Goal: Communication & Community: Answer question/provide support

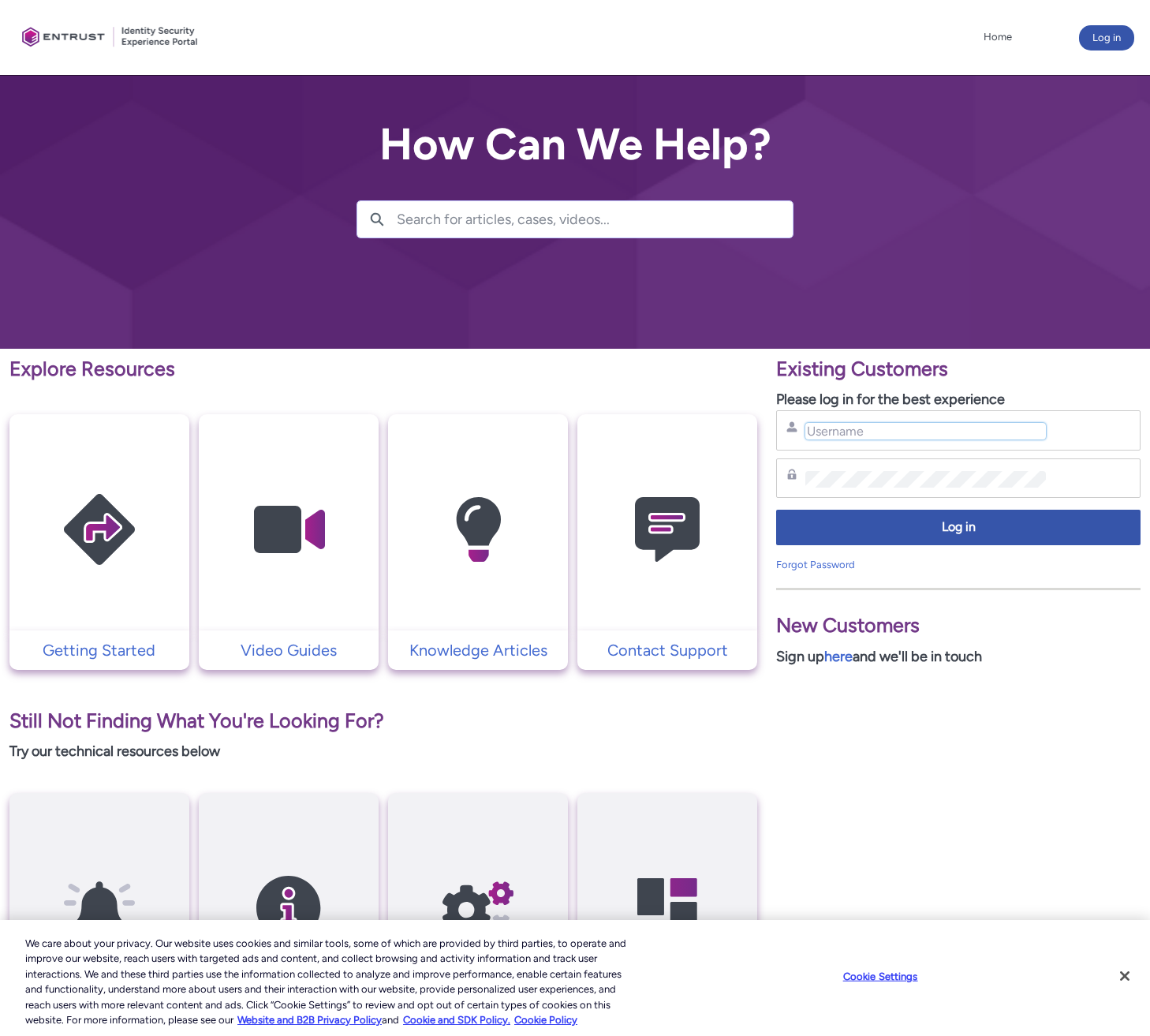
click at [897, 431] on input "Username" at bounding box center [925, 431] width 241 height 17
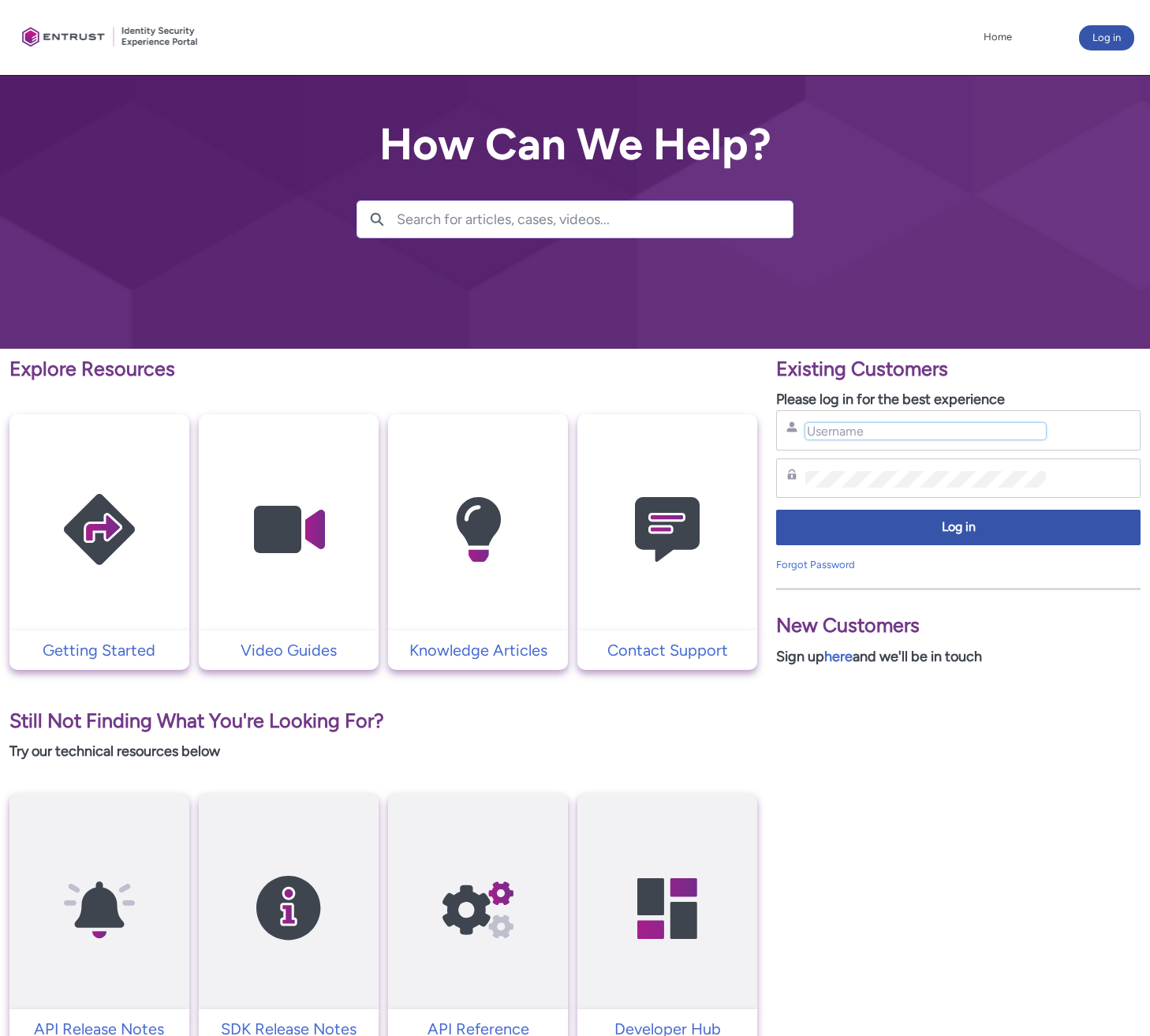
click at [876, 435] on input "Username" at bounding box center [925, 431] width 241 height 17
type input "bishoy@payco.swiss"
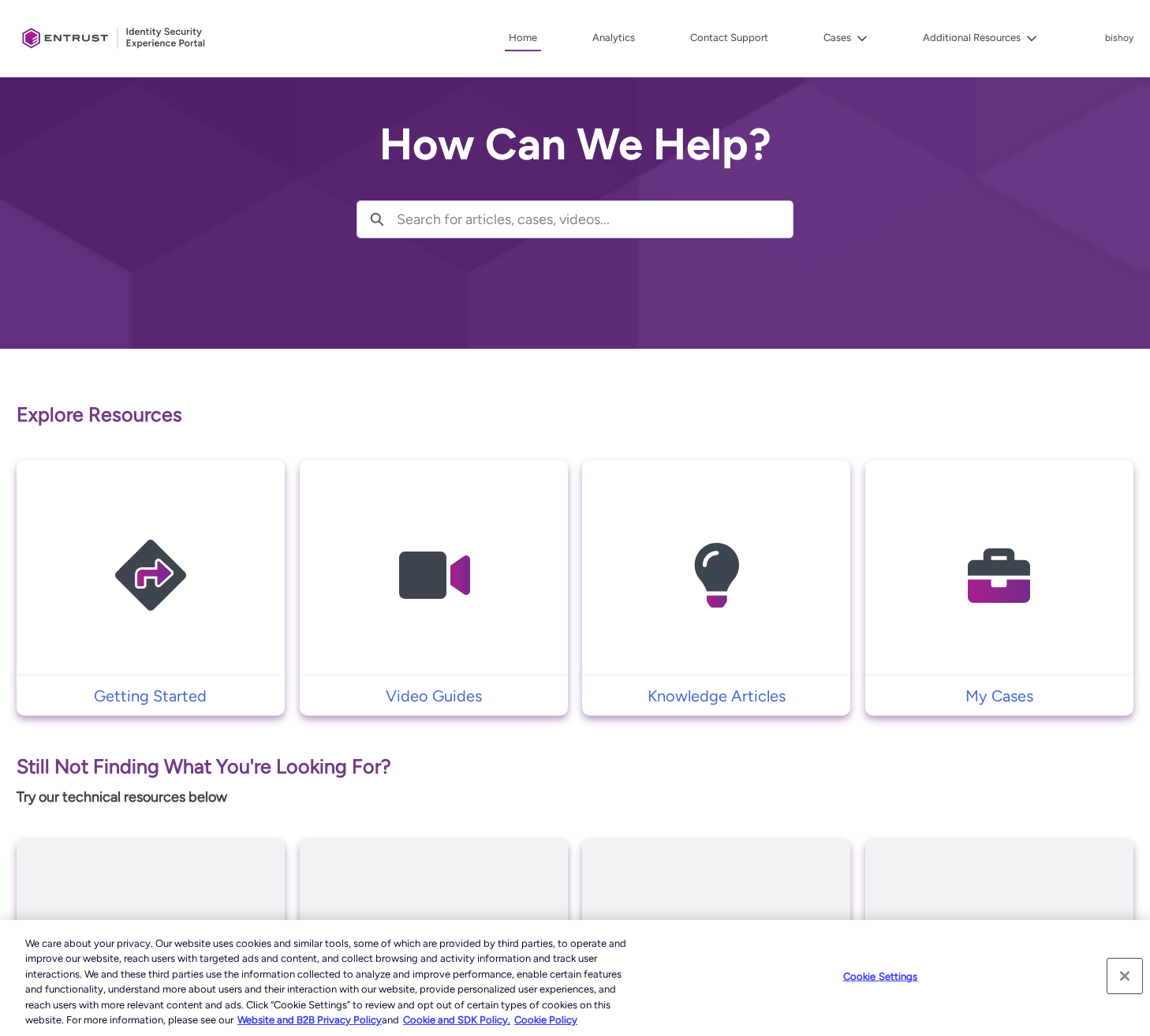
click at [1118, 976] on button "Close" at bounding box center [1125, 976] width 35 height 35
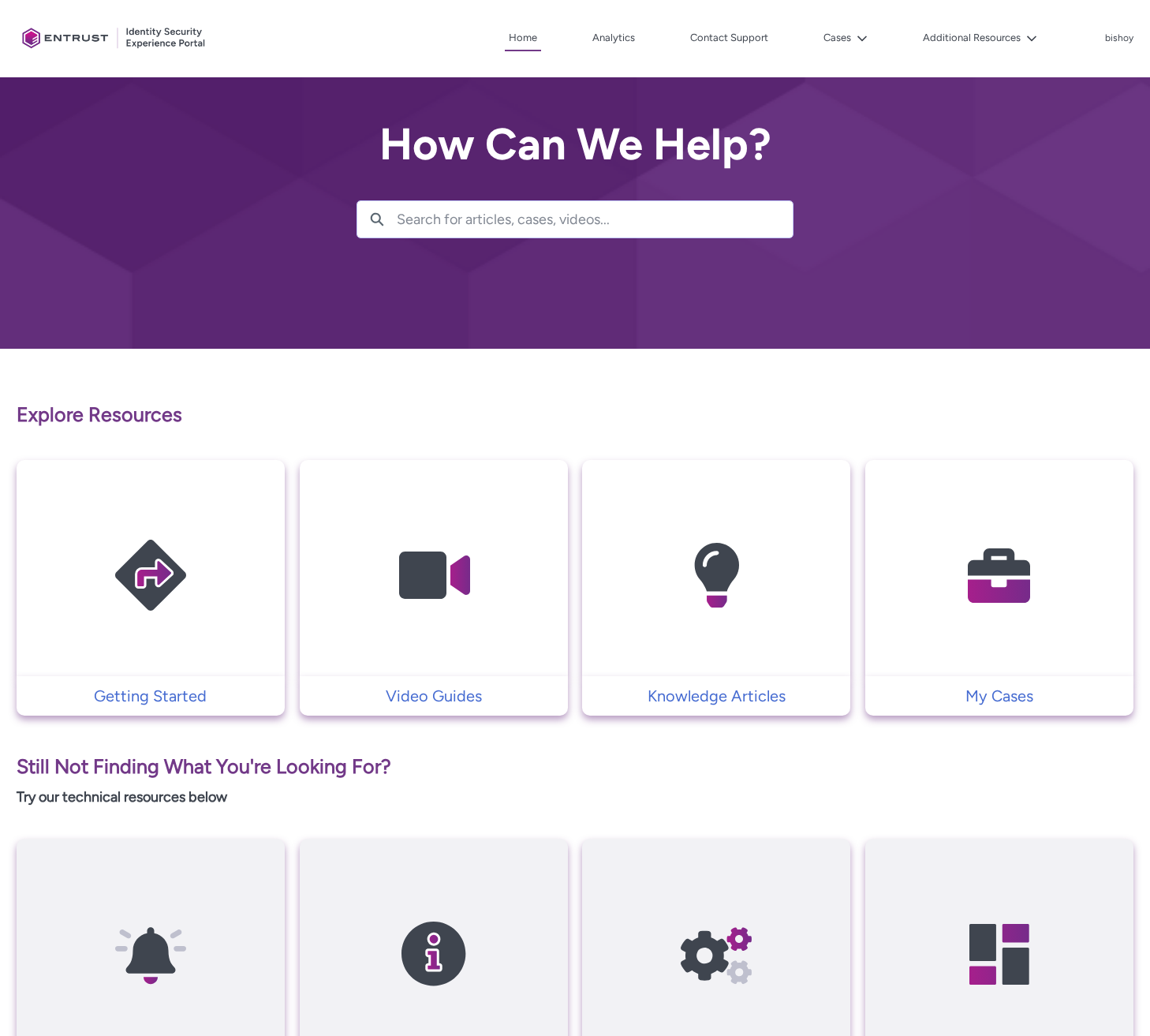
click at [1005, 566] on img at bounding box center [999, 575] width 150 height 169
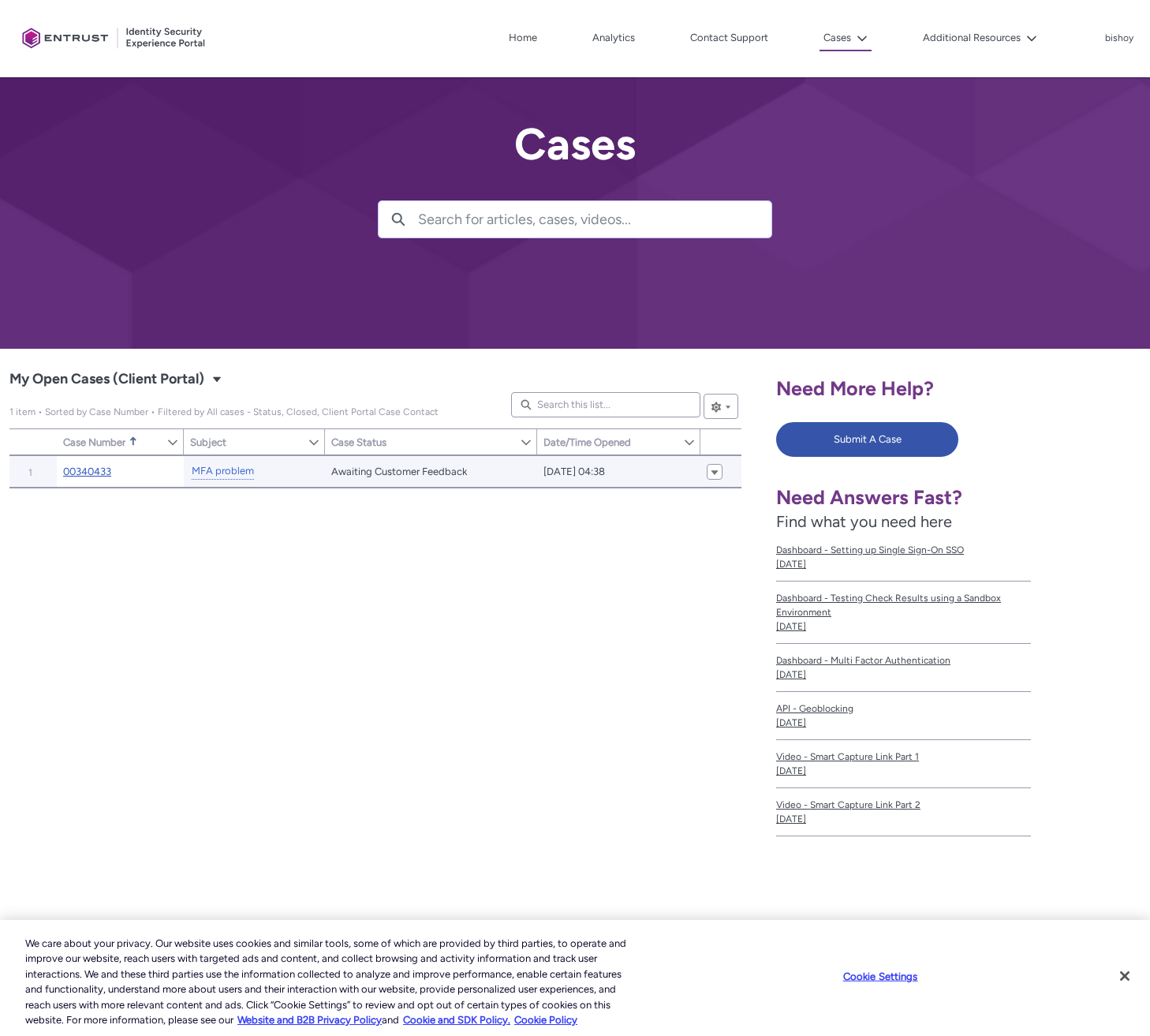
click at [83, 466] on link "00340433" at bounding box center [87, 472] width 48 height 16
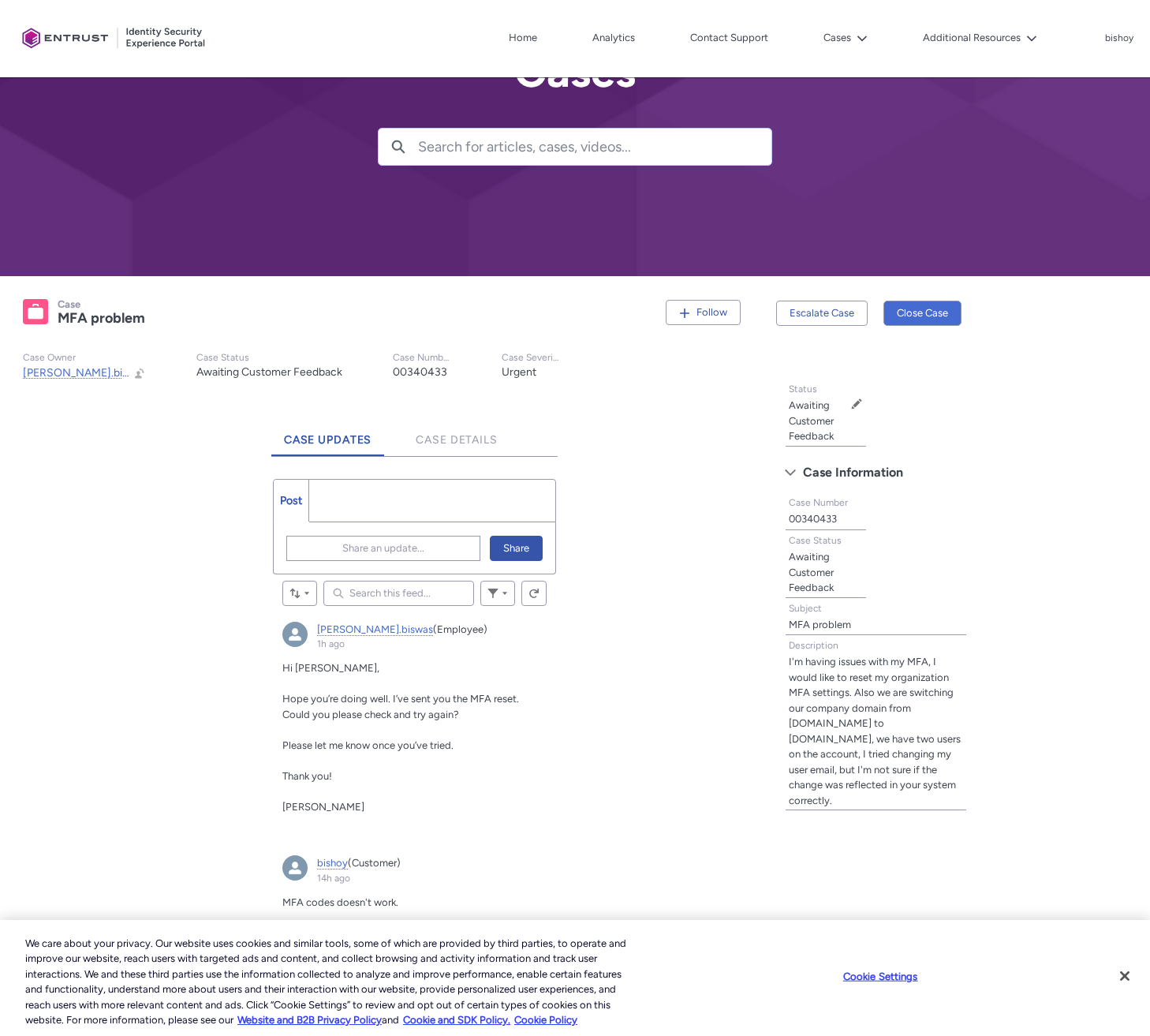
scroll to position [130, 0]
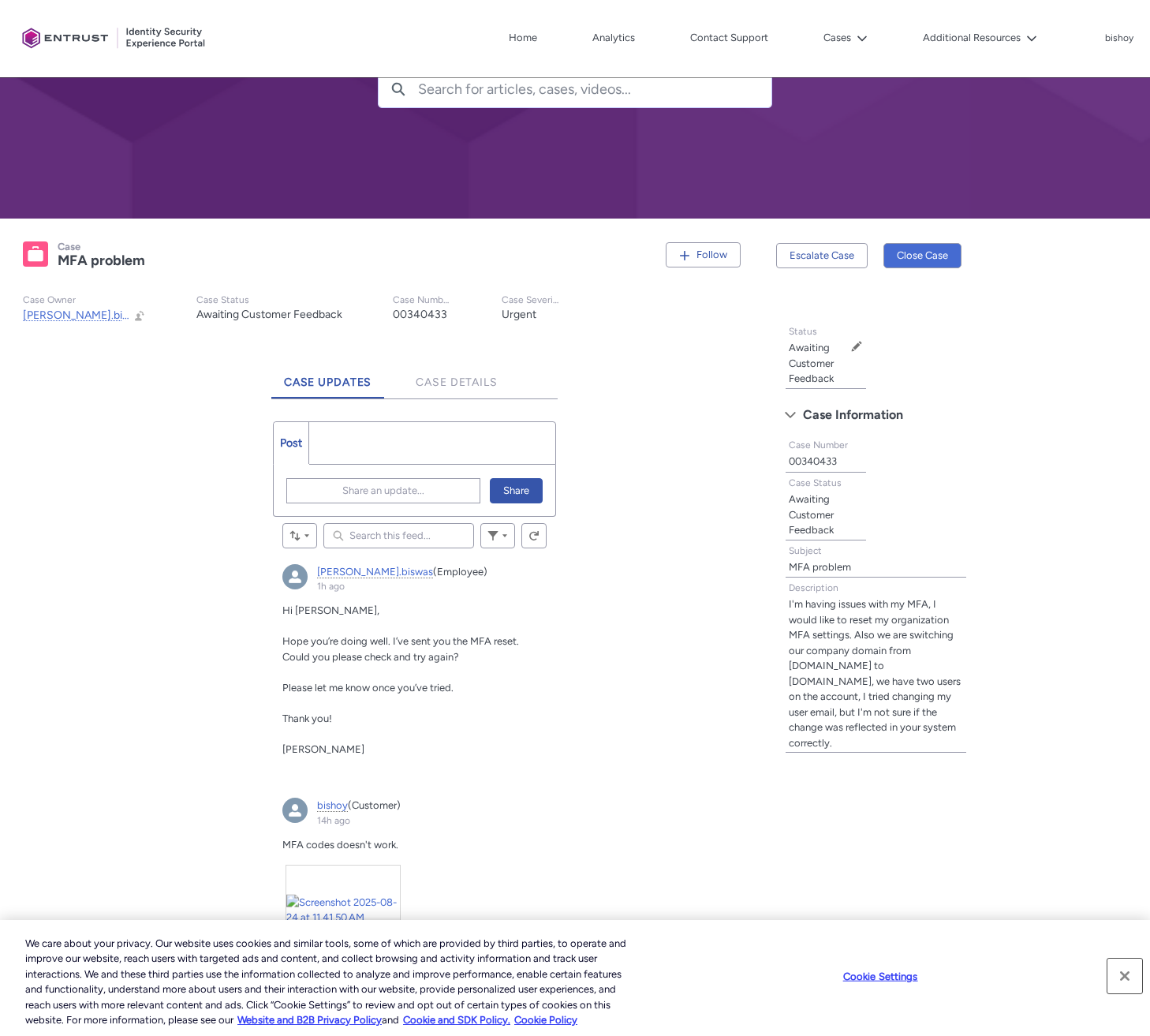
click at [1132, 972] on button "Close" at bounding box center [1125, 976] width 35 height 35
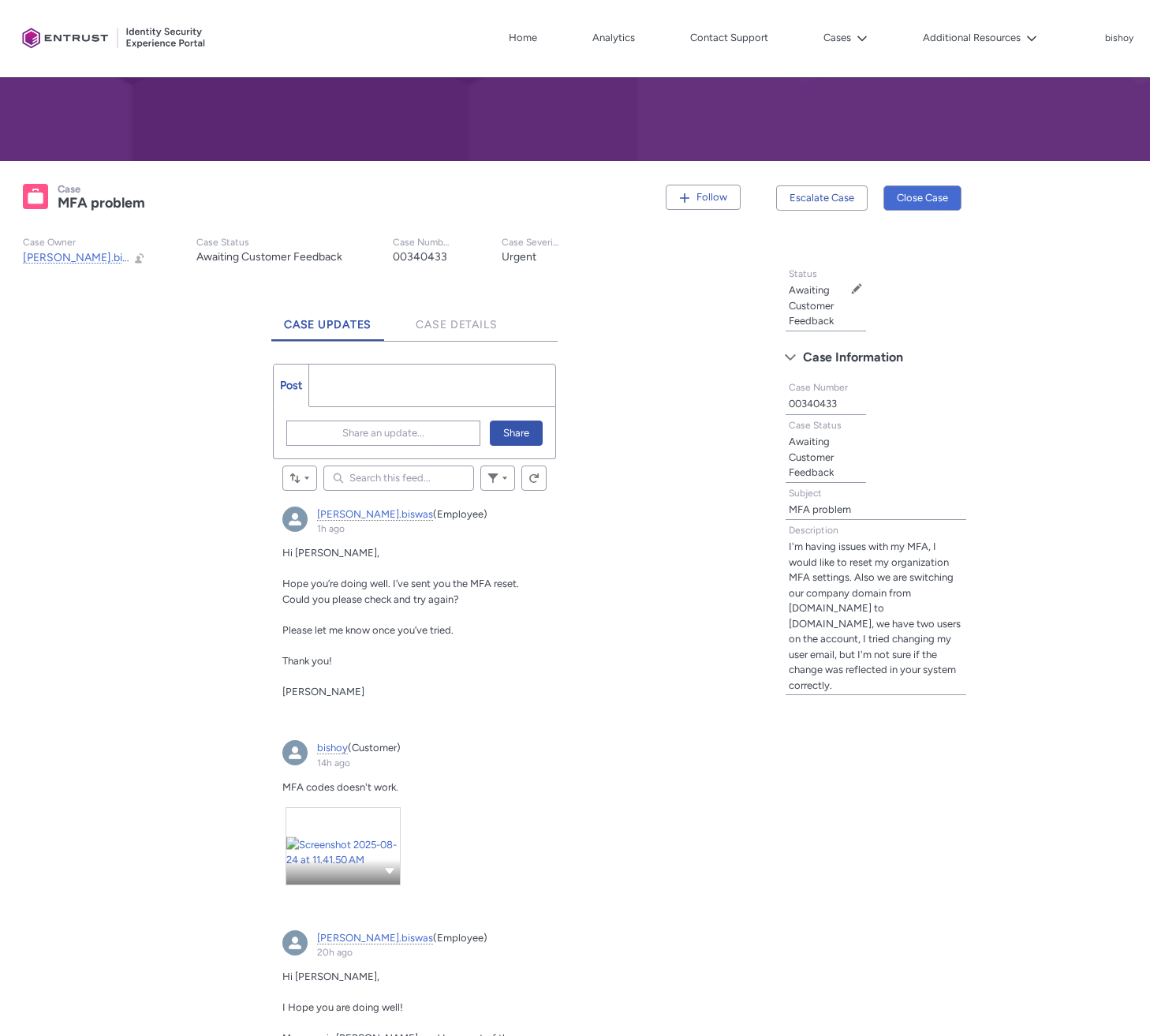
scroll to position [208, 0]
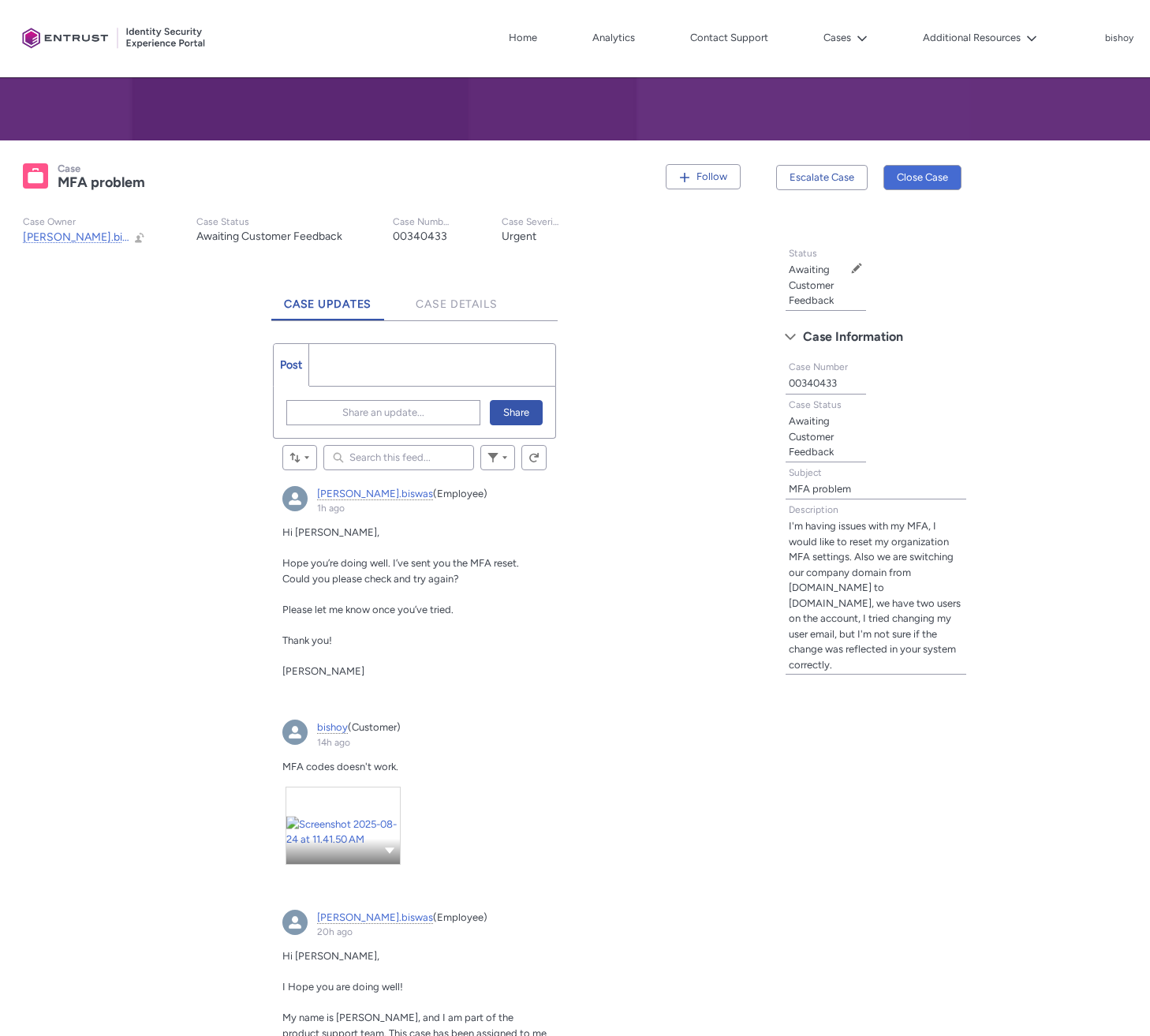
click at [519, 602] on p "Please let me know once you’ve tried." at bounding box center [415, 610] width 265 height 16
click at [397, 412] on span "Share an update..." at bounding box center [383, 412] width 82 height 24
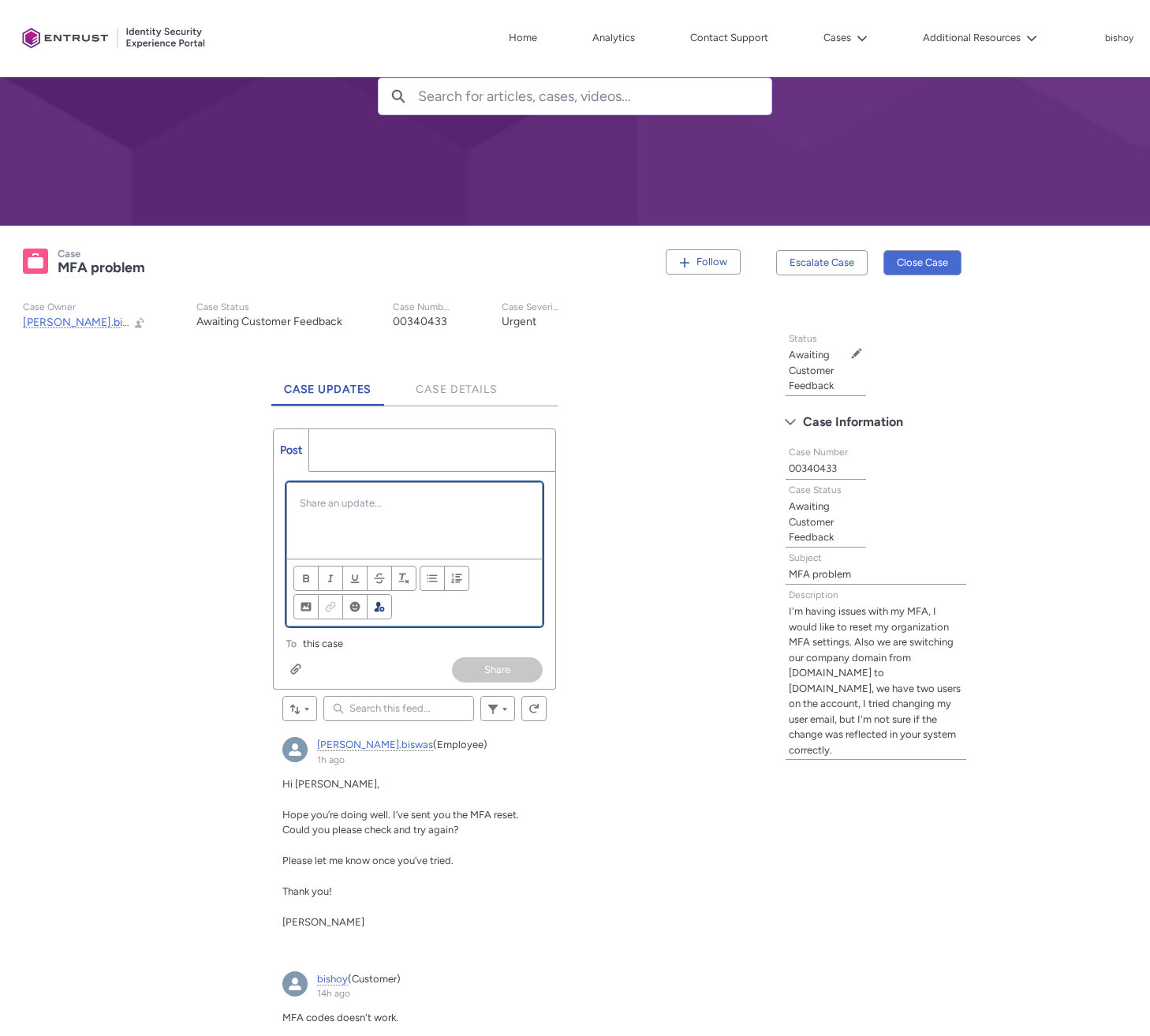
scroll to position [284, 0]
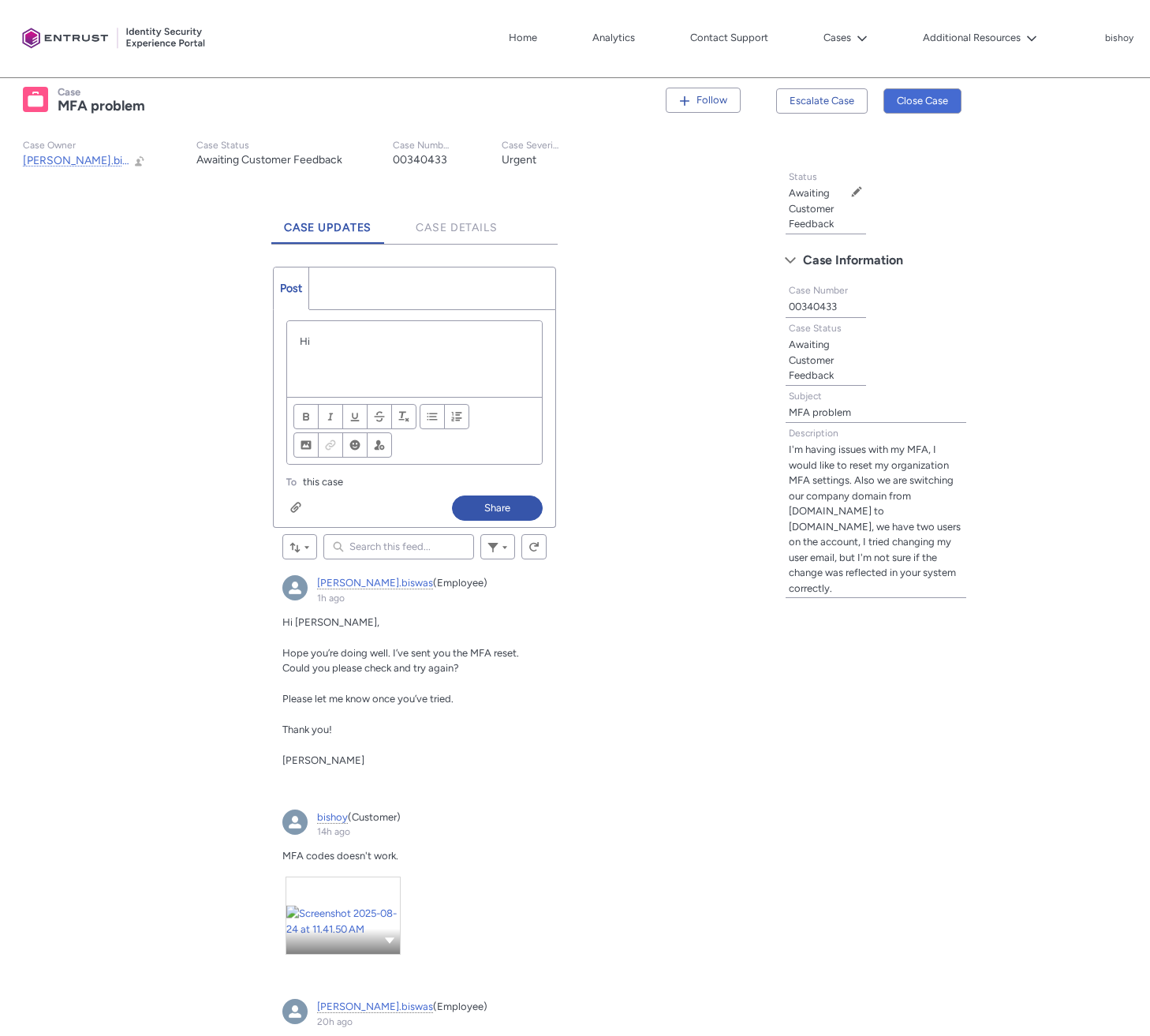
click at [310, 760] on span "Madhurima Biswas" at bounding box center [322, 760] width 82 height 12
copy span "Madhurima"
click at [376, 353] on div "Hi" at bounding box center [415, 358] width 256 height 75
paste div "Chatter Publisher"
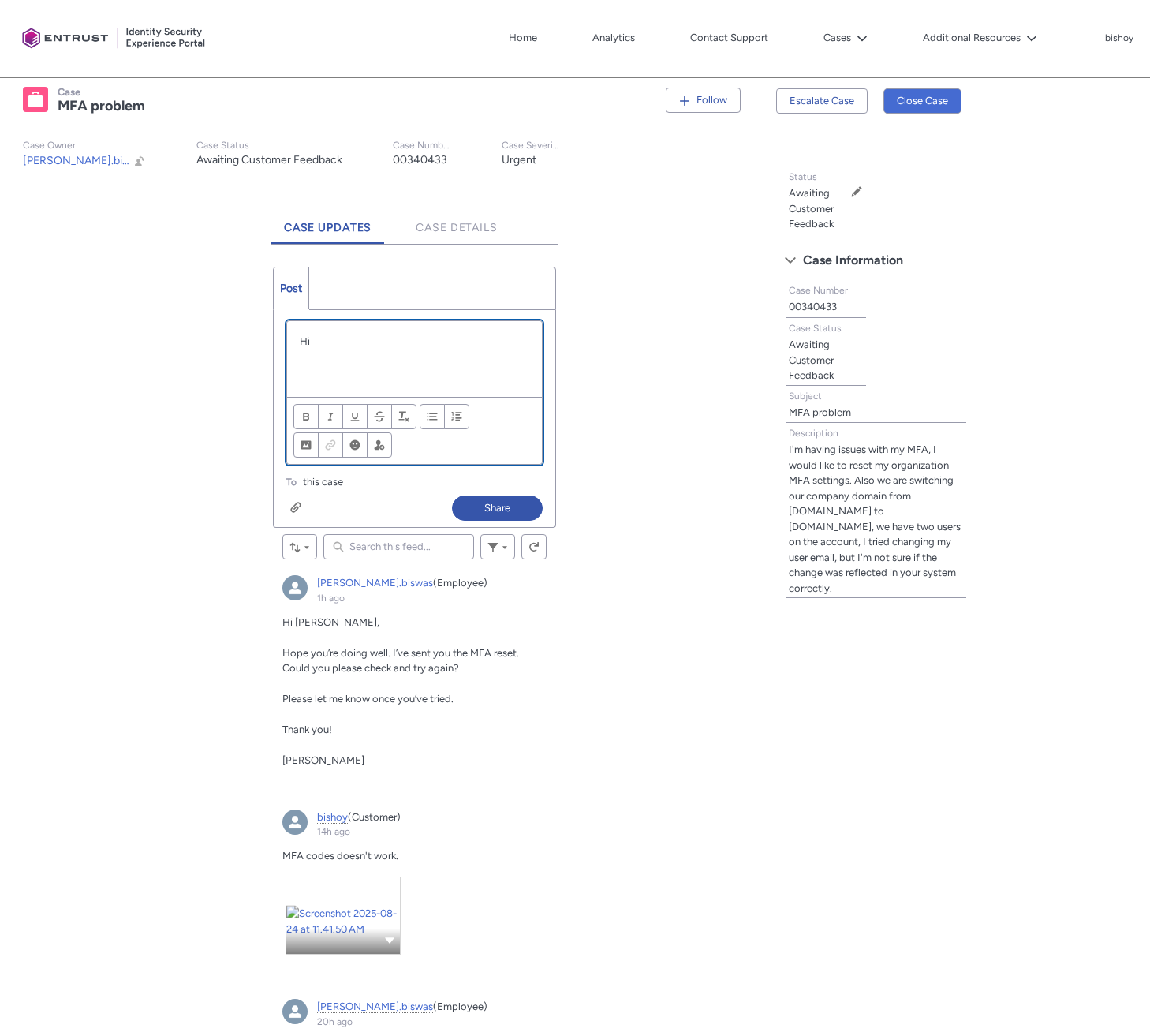
scroll to position [0, 0]
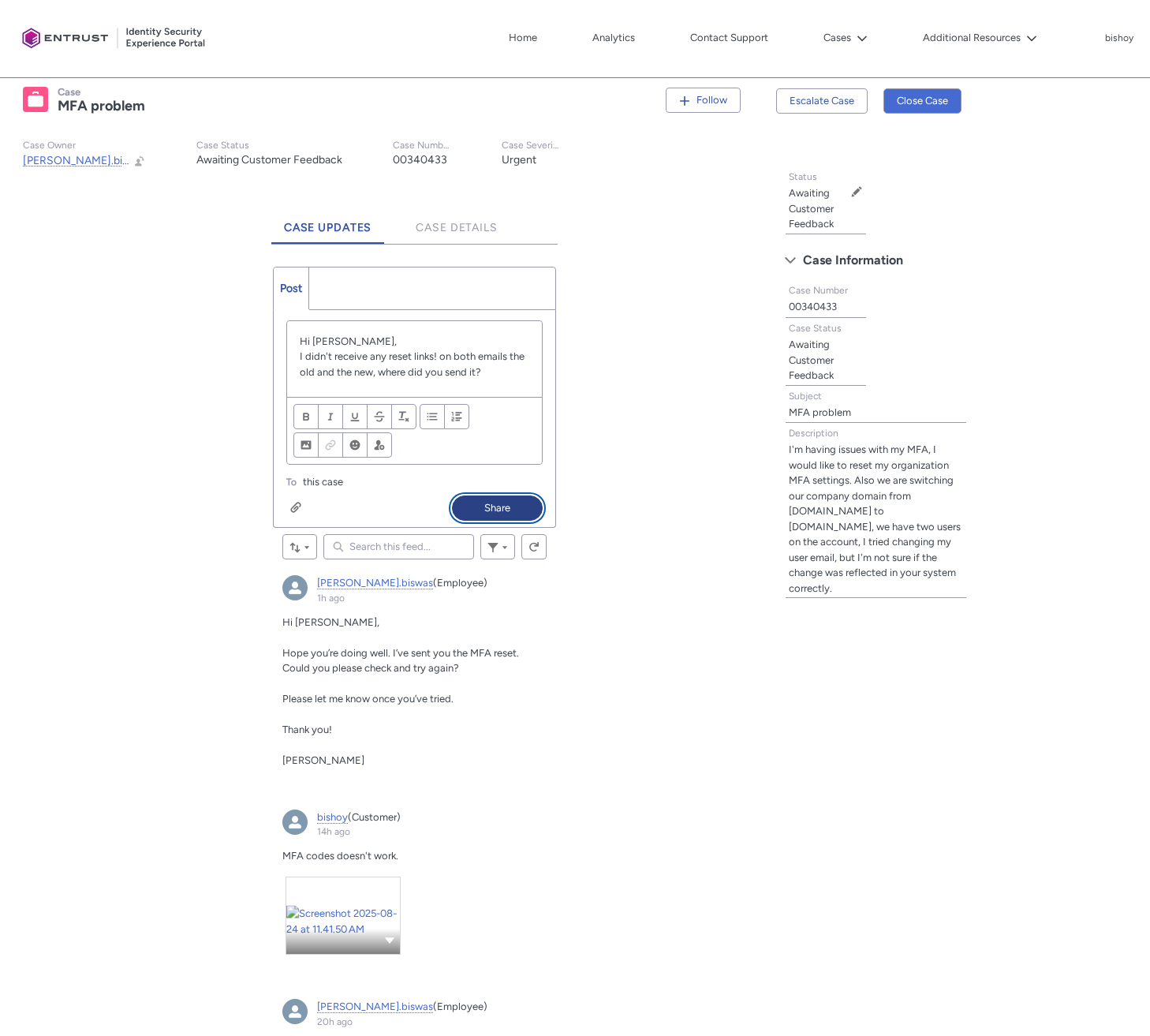
click at [512, 508] on button "Share" at bounding box center [497, 508] width 91 height 25
